Goal: Information Seeking & Learning: Understand process/instructions

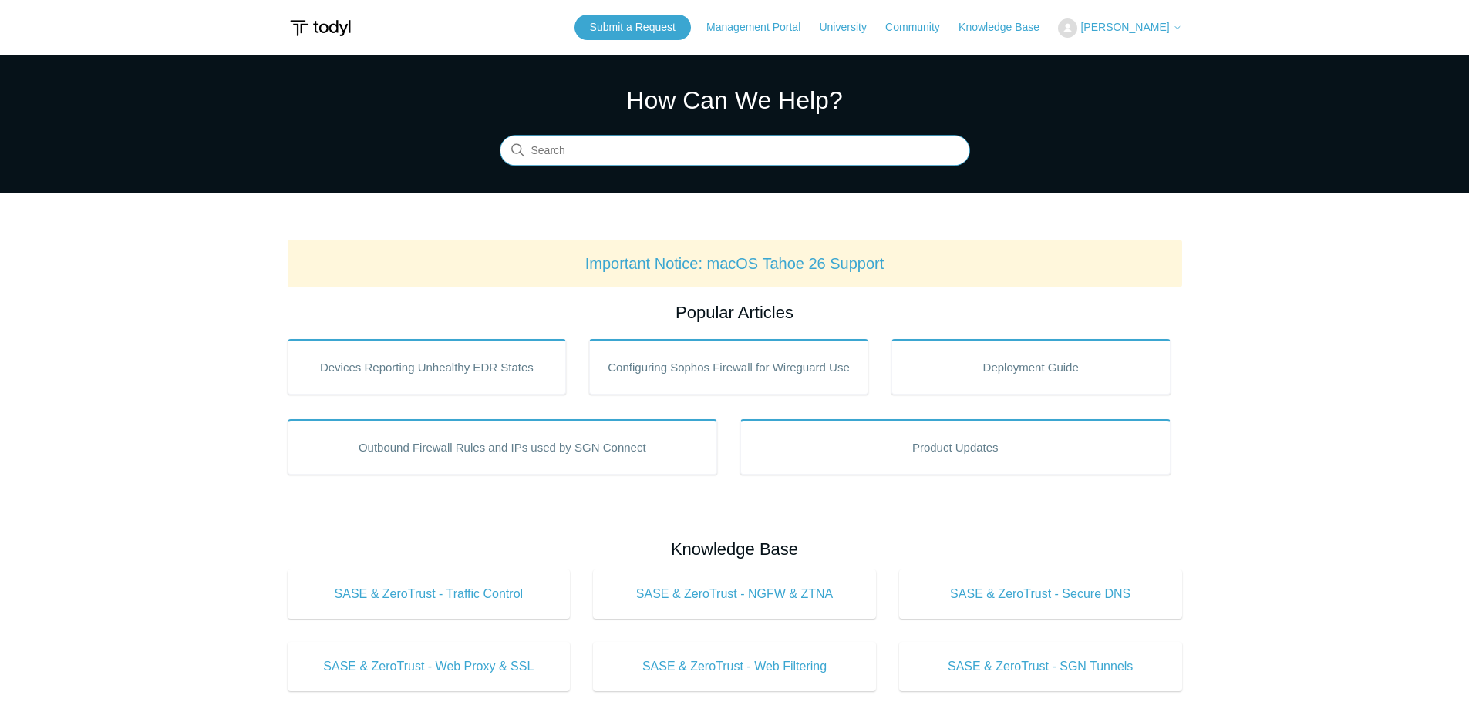
click at [681, 153] on input "Search" at bounding box center [735, 151] width 470 height 31
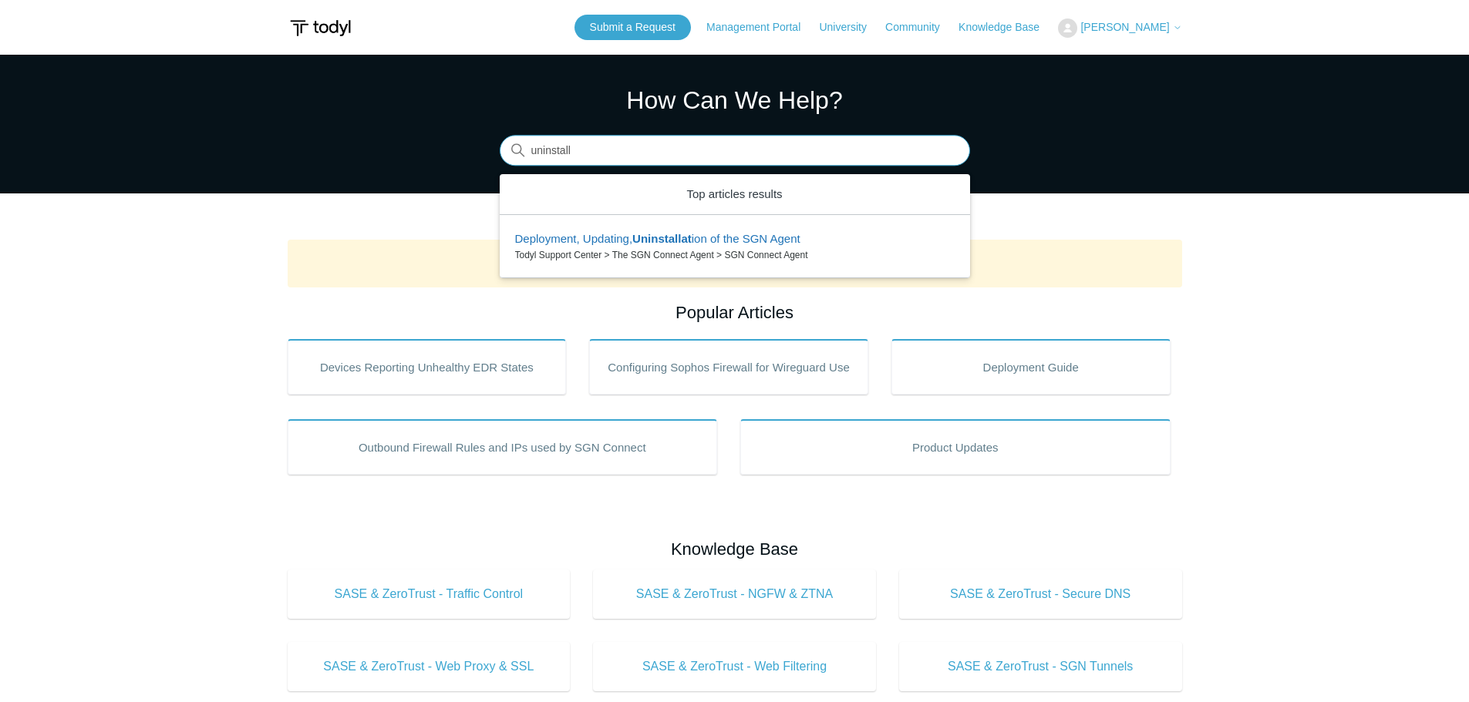
type input "uninstall"
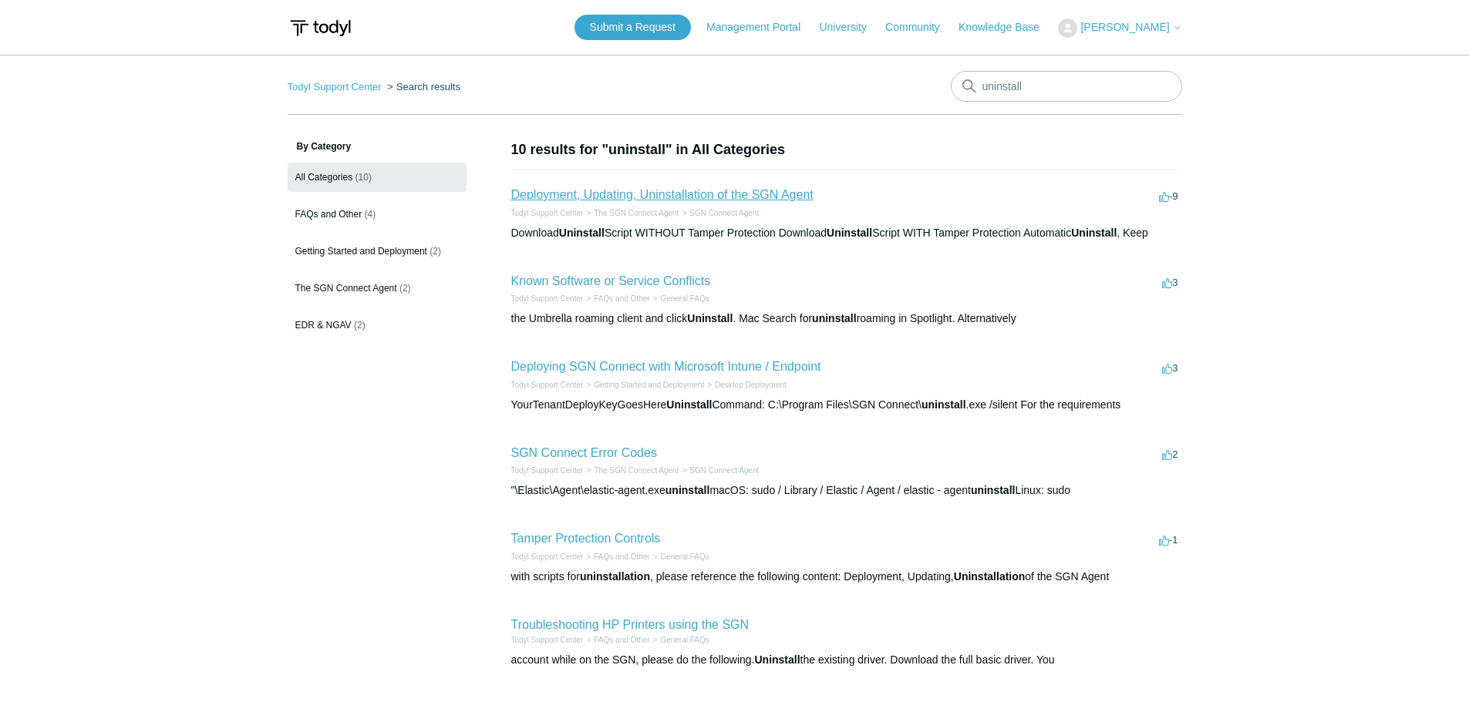
click at [694, 193] on link "Deployment, Updating, Uninstallation of the SGN Agent" at bounding box center [662, 194] width 302 height 13
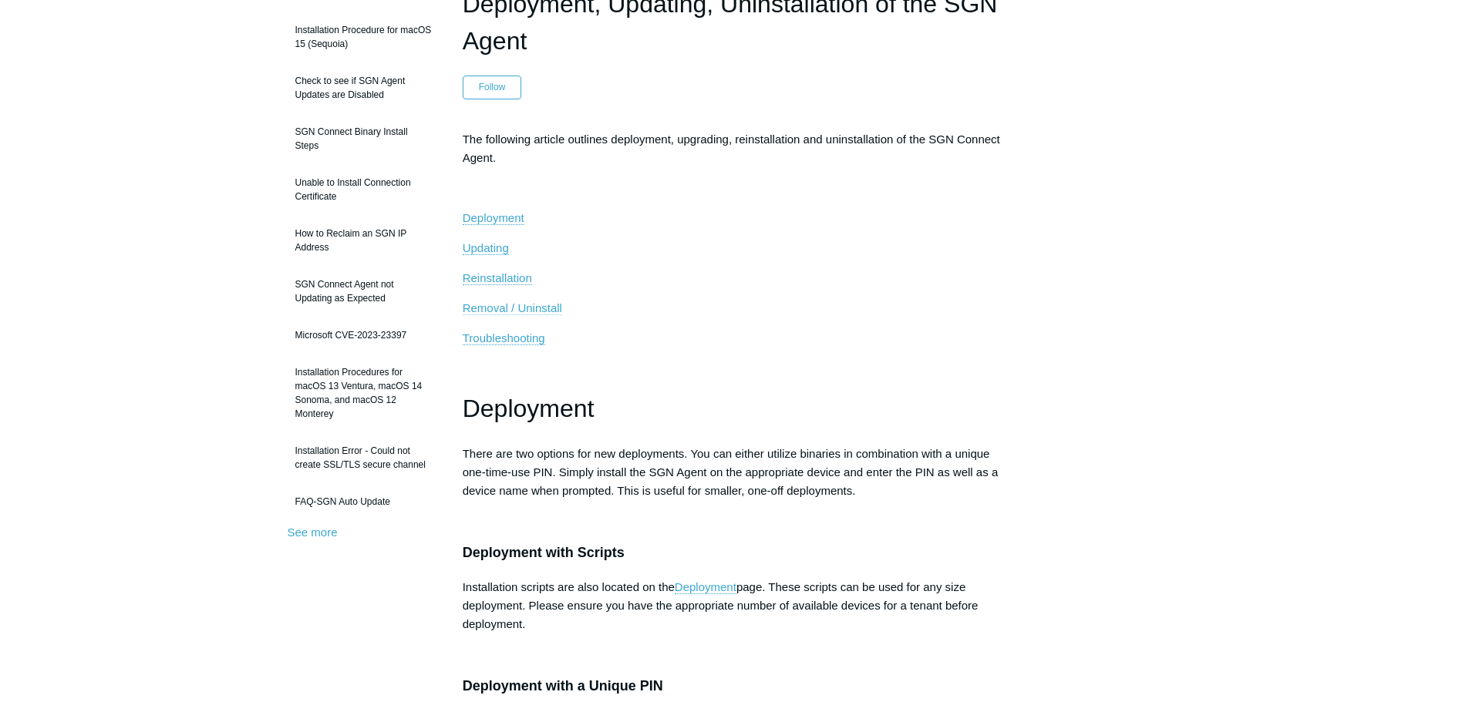
click at [533, 308] on span "Removal / Uninstall" at bounding box center [512, 307] width 99 height 13
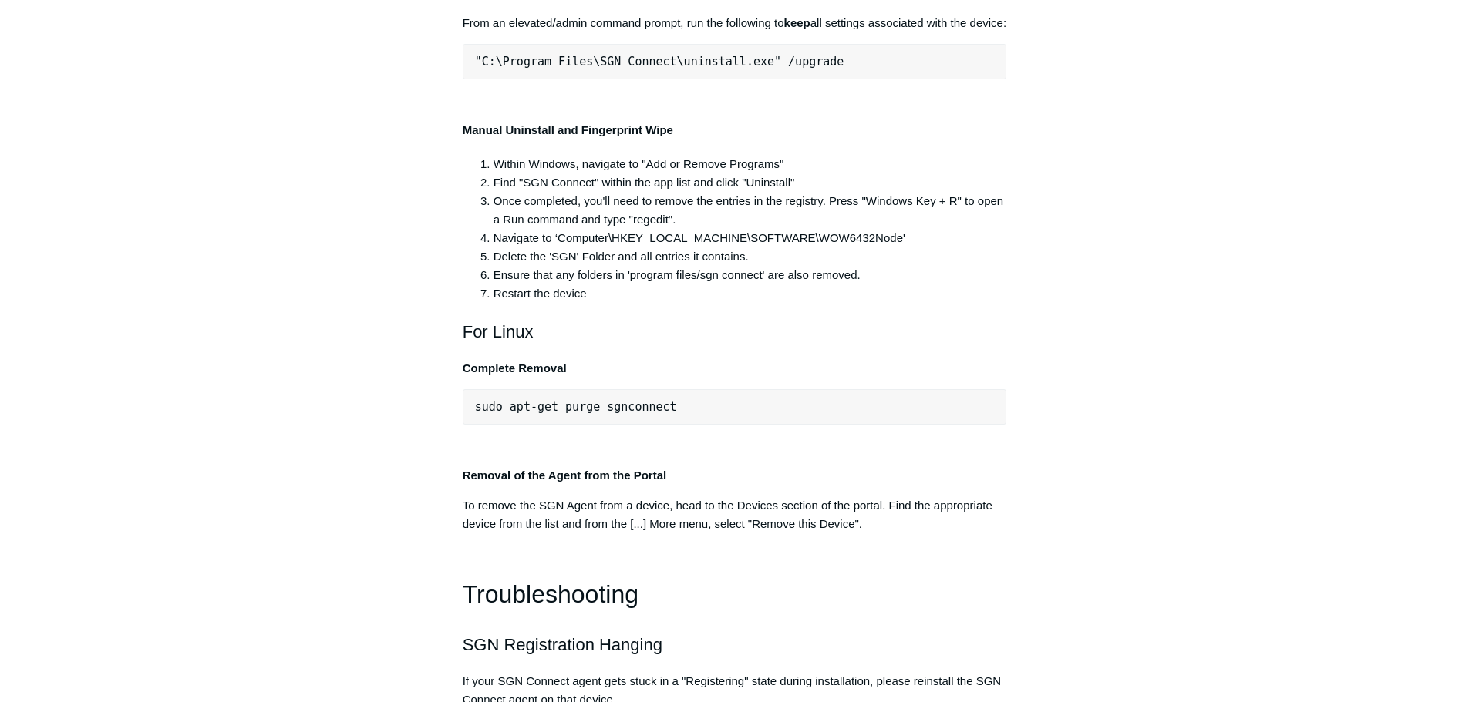
scroll to position [3076, 0]
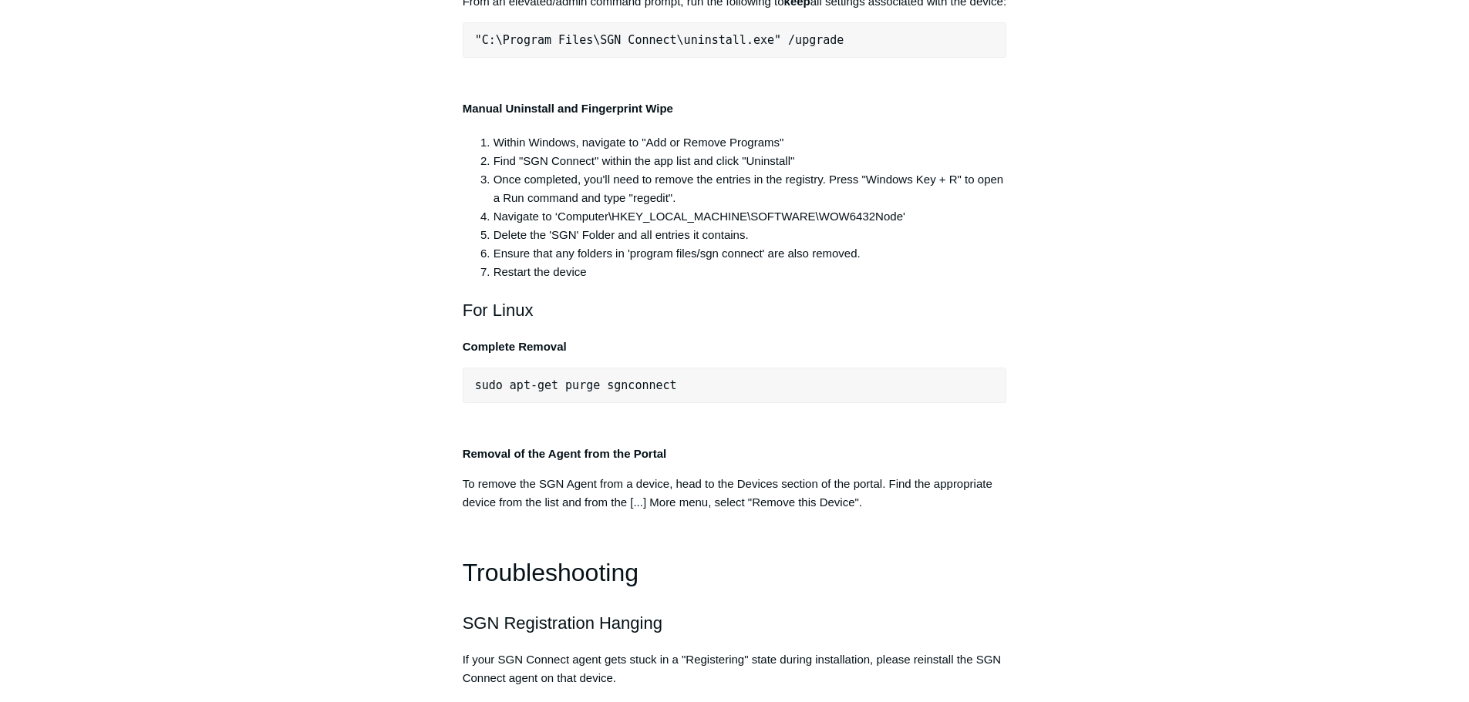
drag, startPoint x: 757, startPoint y: 252, endPoint x: 471, endPoint y: 251, distance: 286.0
copy span ""C:\Program Files\SGN Connect\uninstall.exe""
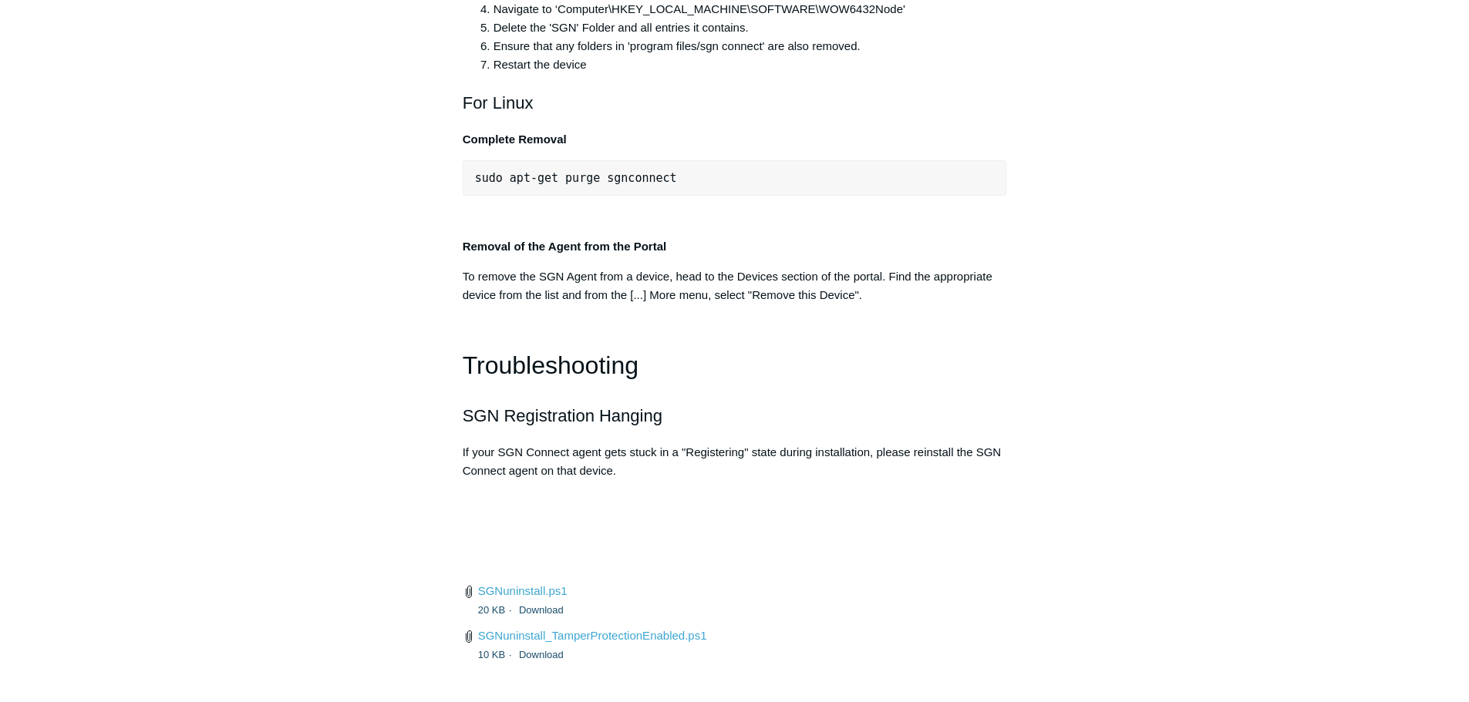
scroll to position [3307, 0]
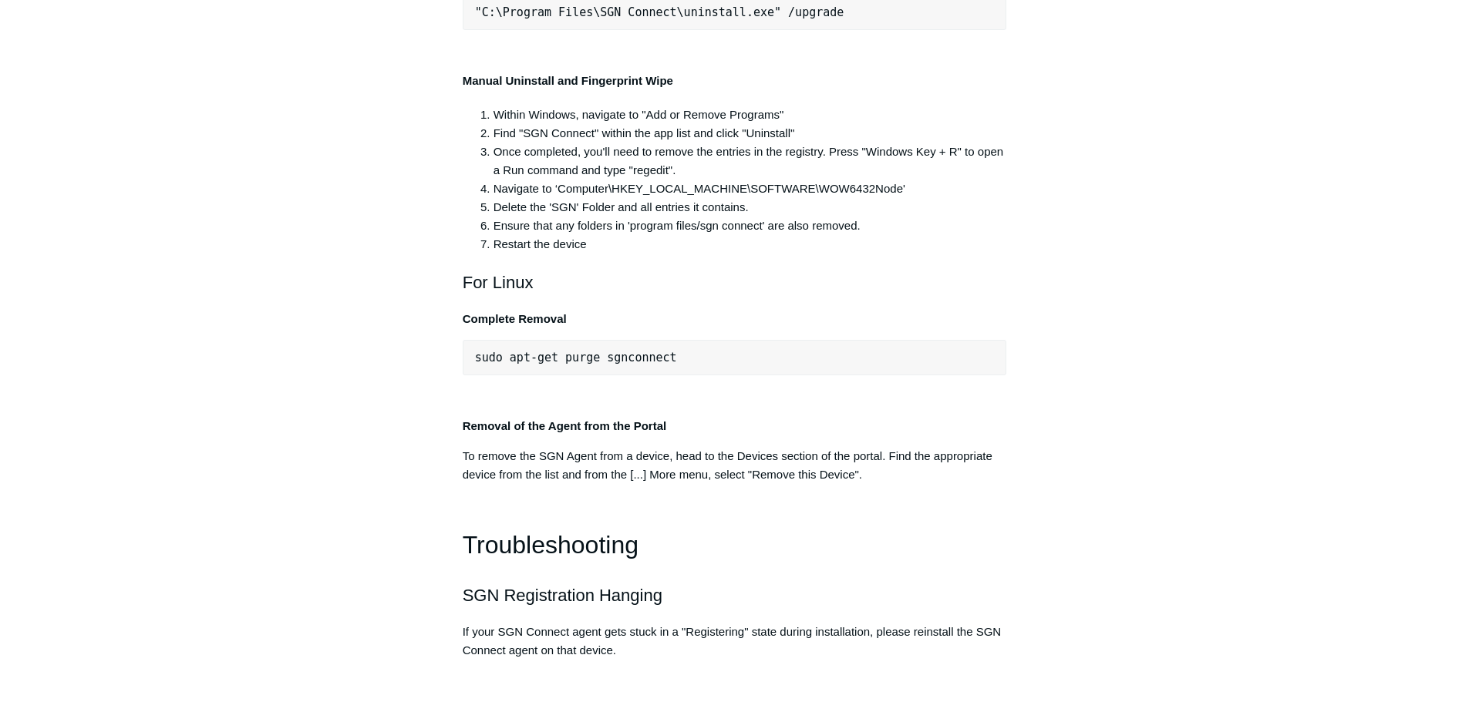
scroll to position [3083, 0]
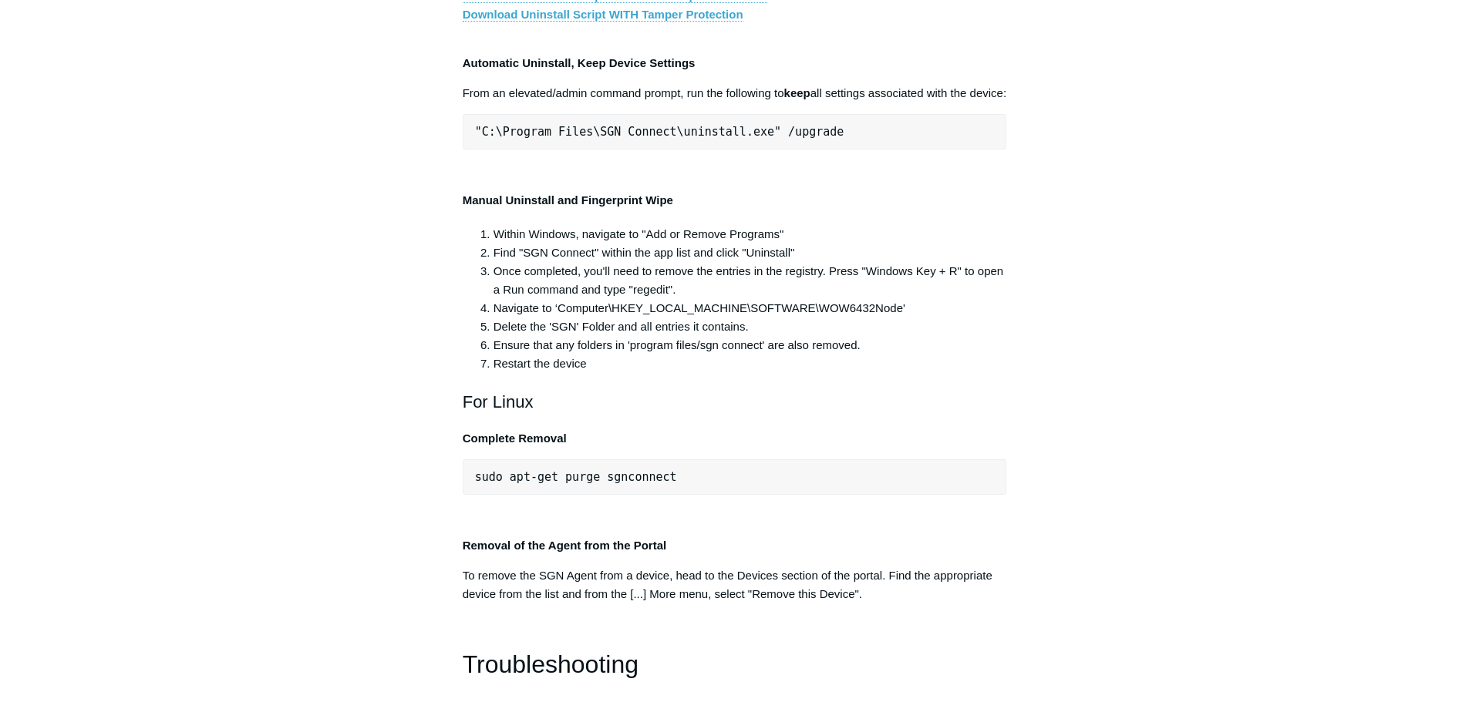
scroll to position [2929, 0]
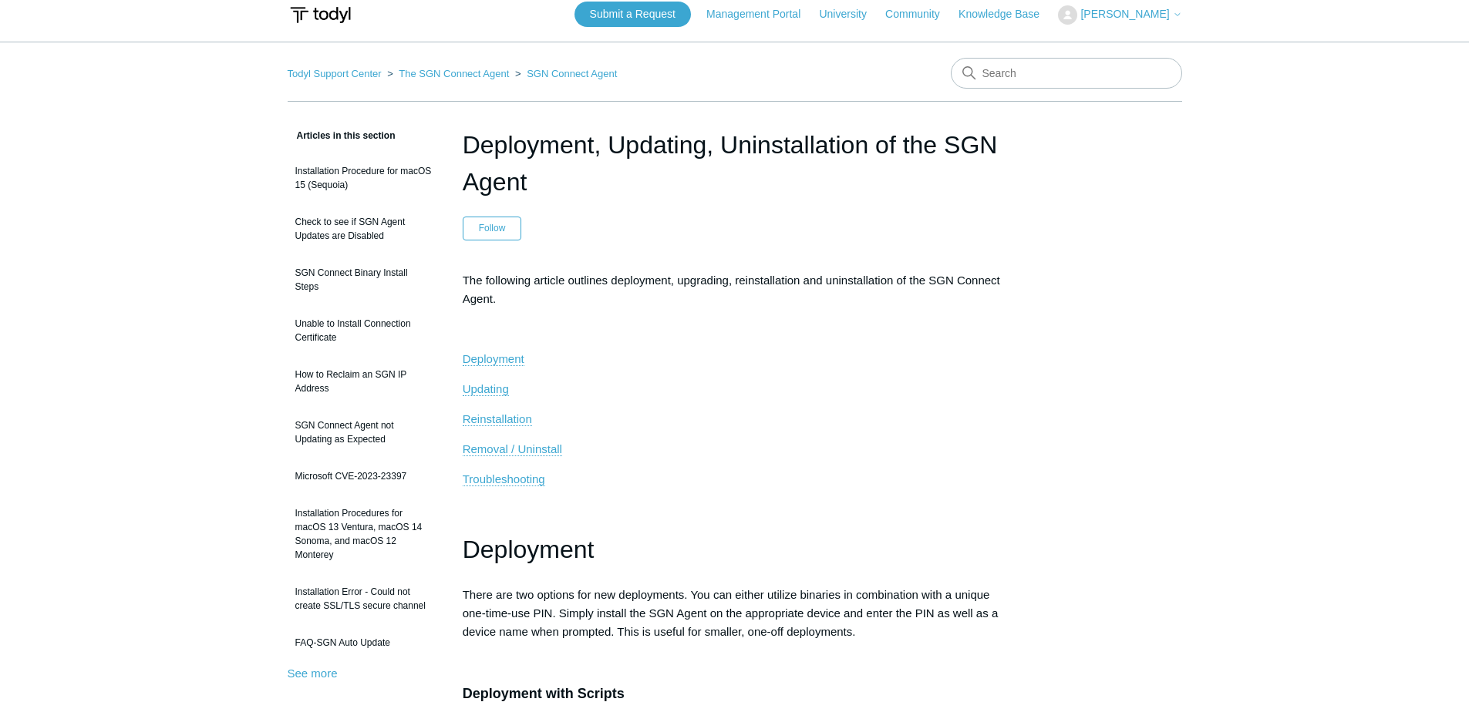
scroll to position [0, 0]
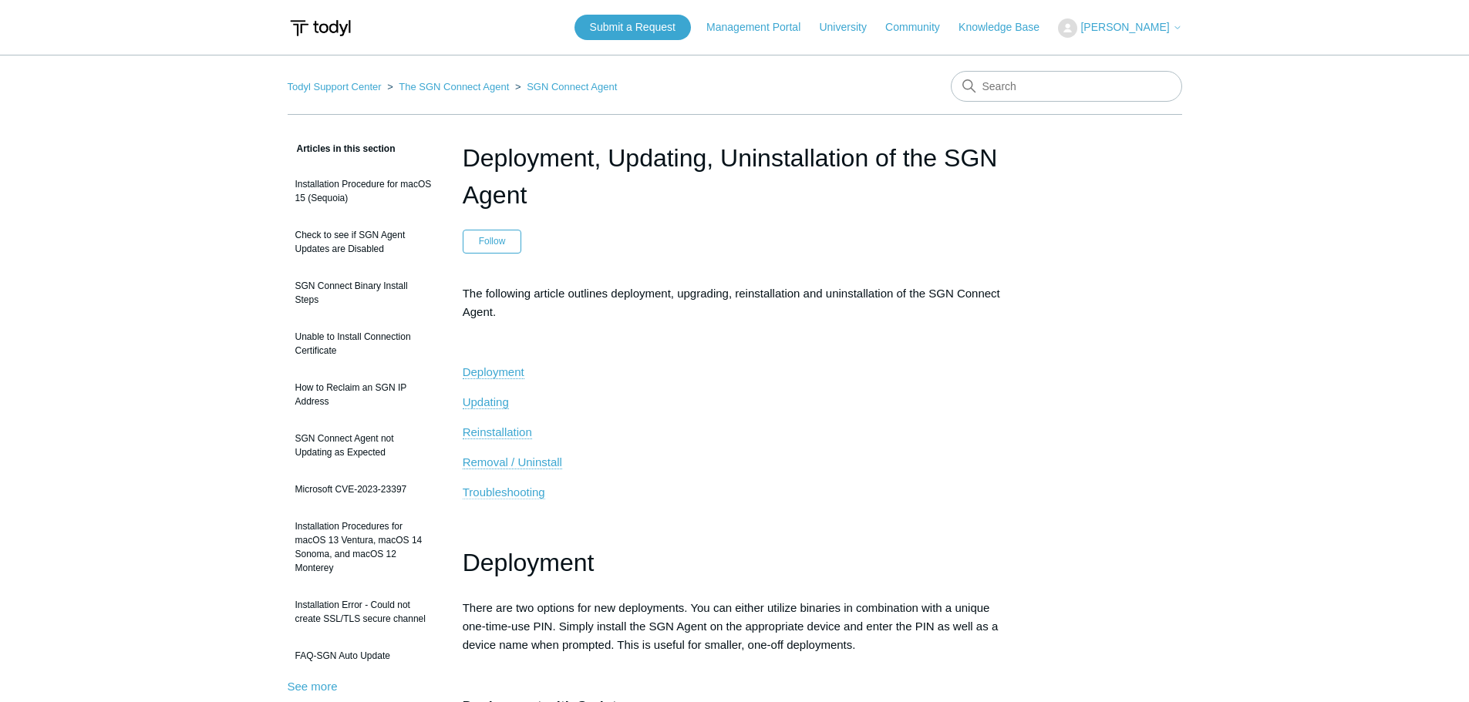
click at [493, 490] on span "Troubleshooting" at bounding box center [504, 492] width 82 height 13
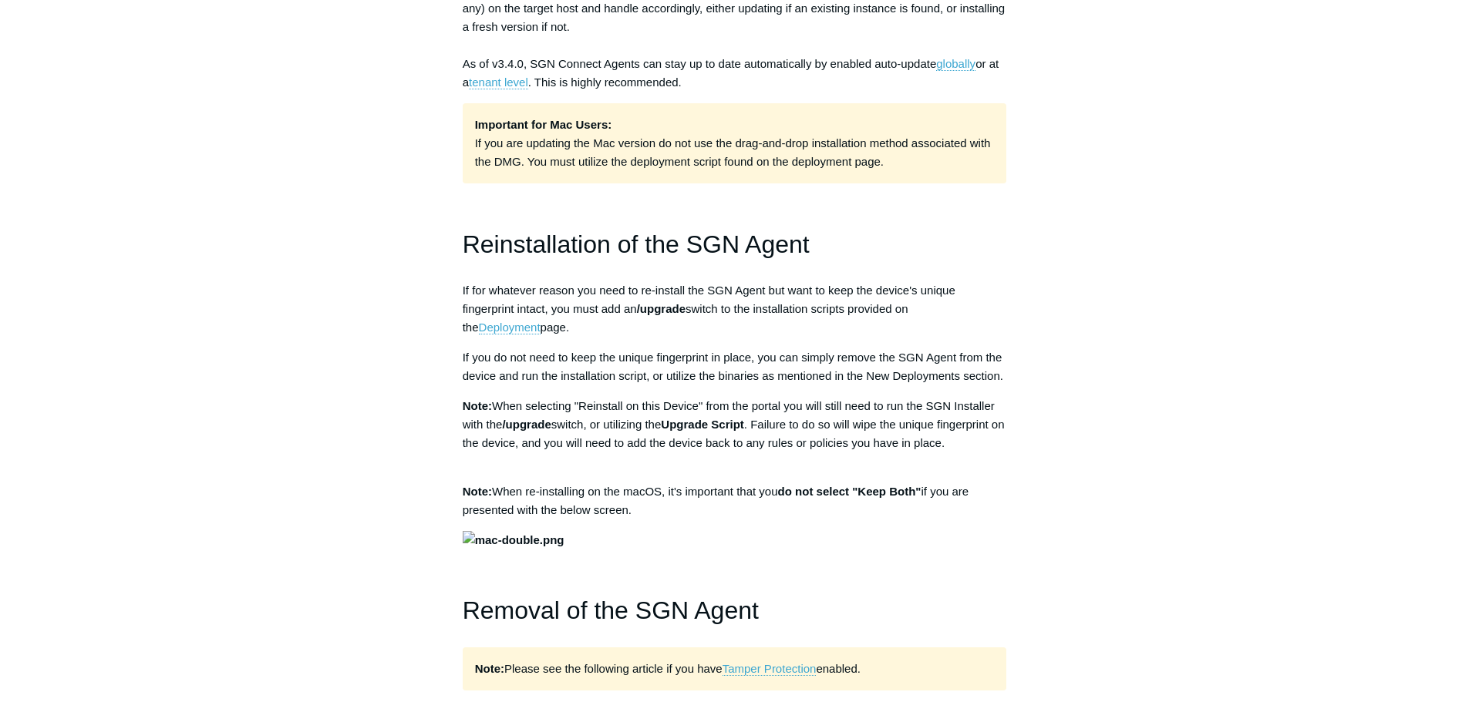
scroll to position [1156, 0]
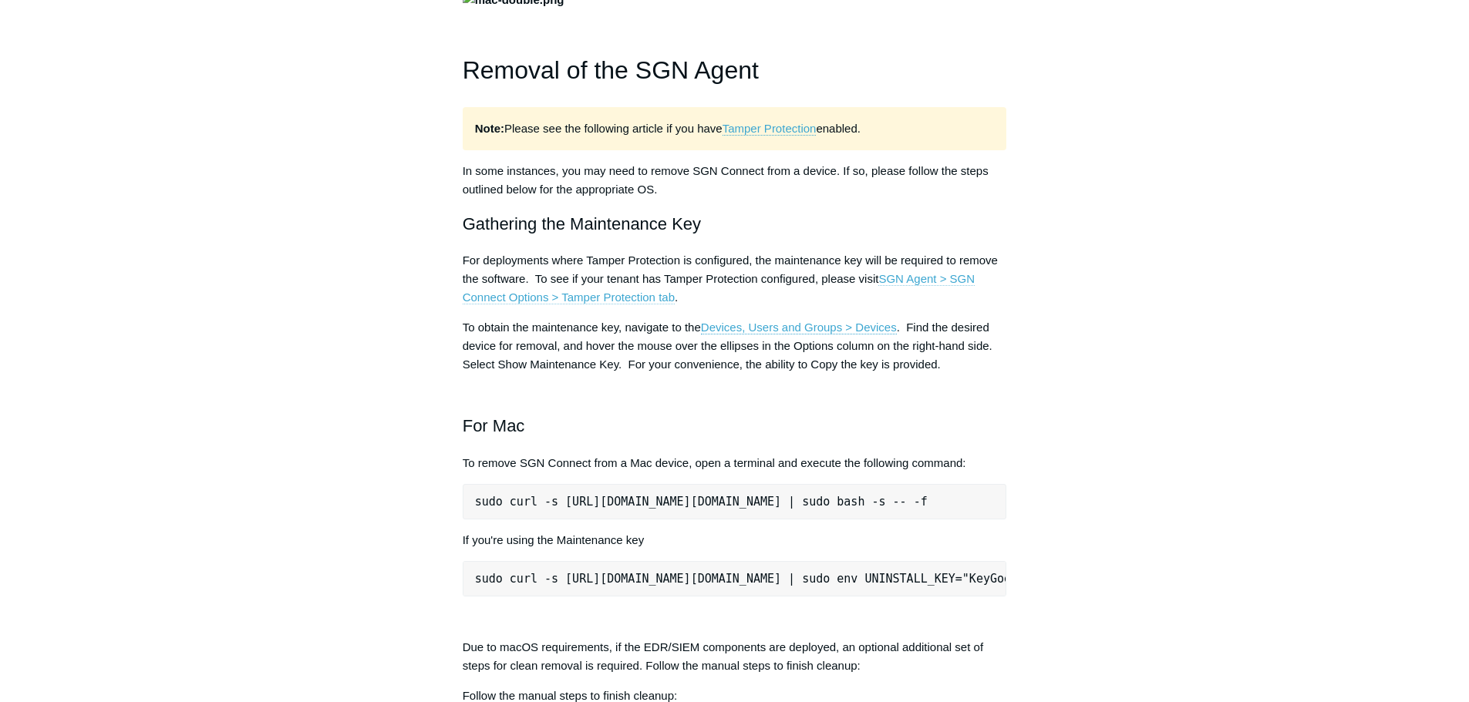
click at [917, 304] on link "SGN Agent > SGN Connect Options > Tamper Protection tab" at bounding box center [719, 288] width 512 height 32
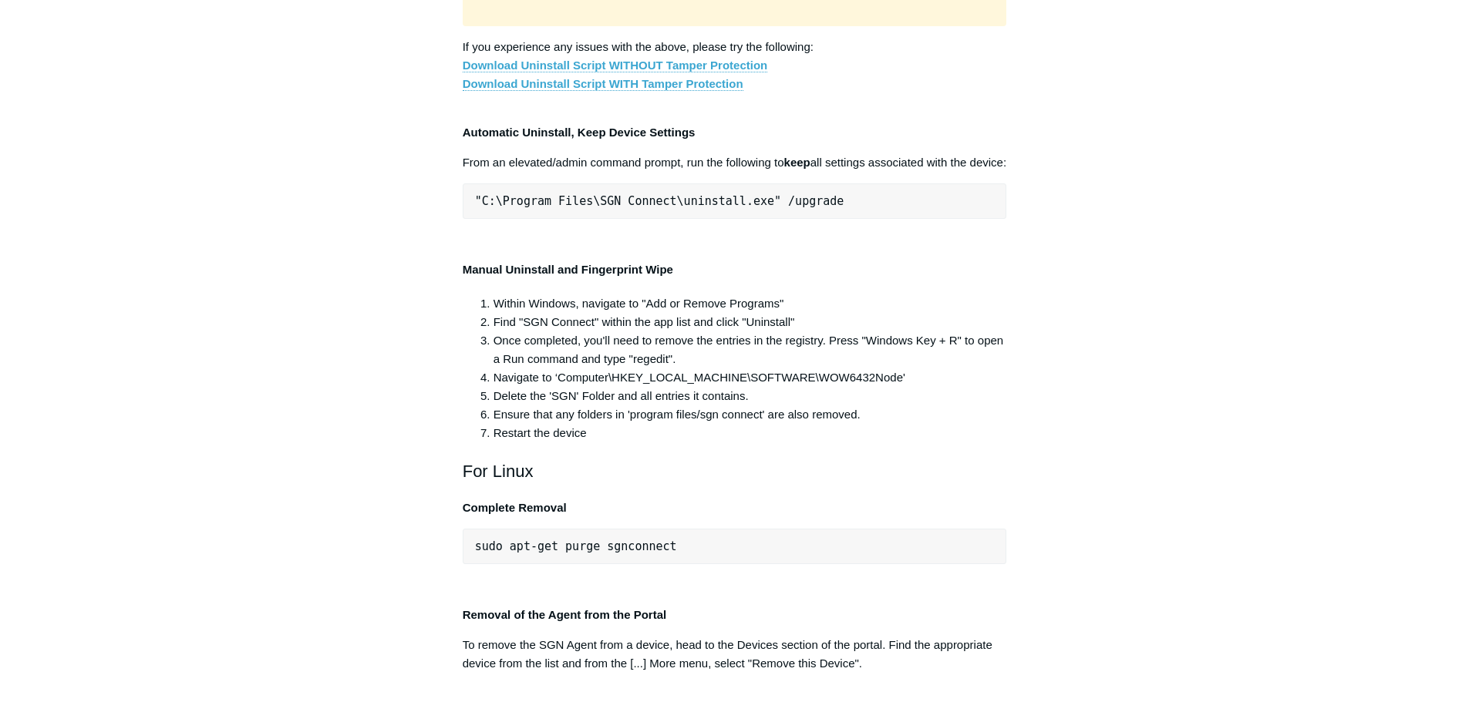
scroll to position [2879, 0]
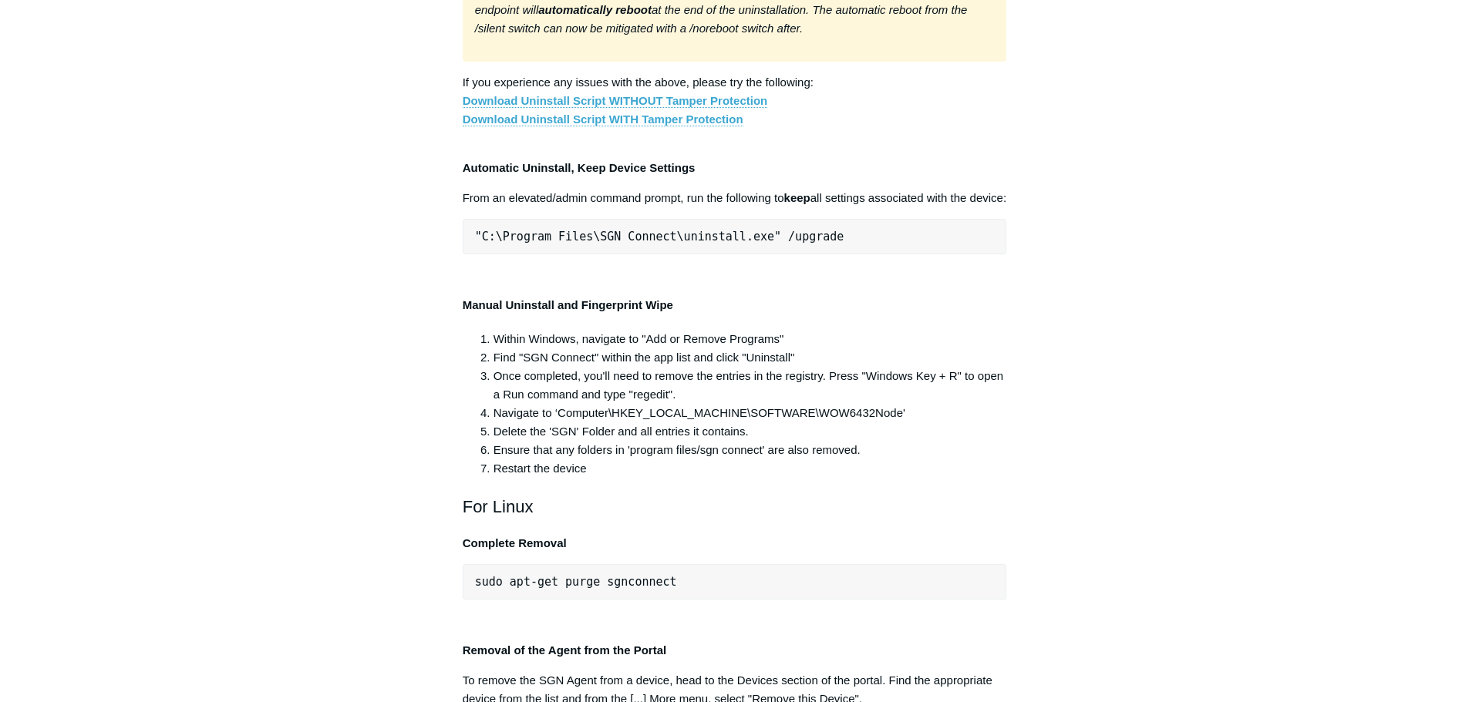
drag, startPoint x: 475, startPoint y: 524, endPoint x: 989, endPoint y: 527, distance: 514.2
copy pre ""C:\Program Files\SGN Connect\uninstall.exe" /uninstallKey yourMaintenanceKeyHe…"
